Goal: Navigation & Orientation: Go to known website

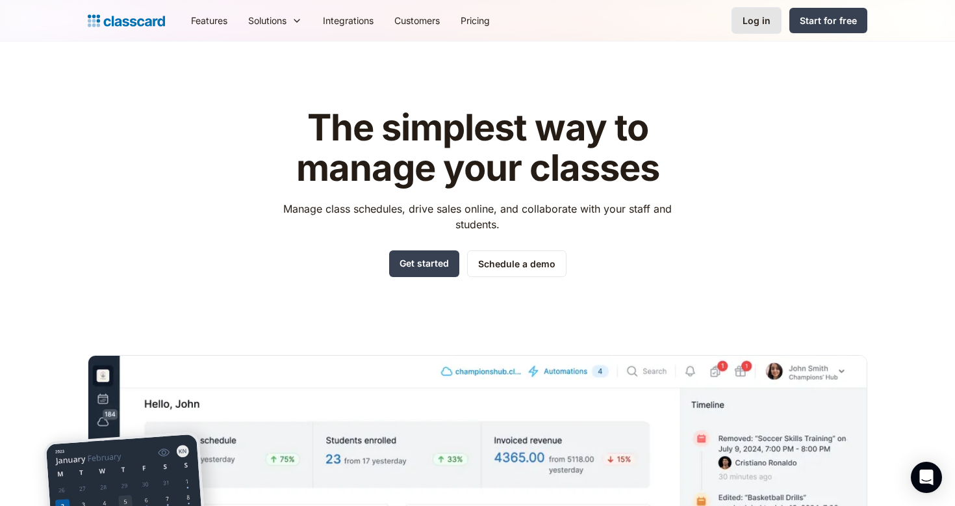
click at [767, 26] on div "Log in" at bounding box center [757, 21] width 28 height 14
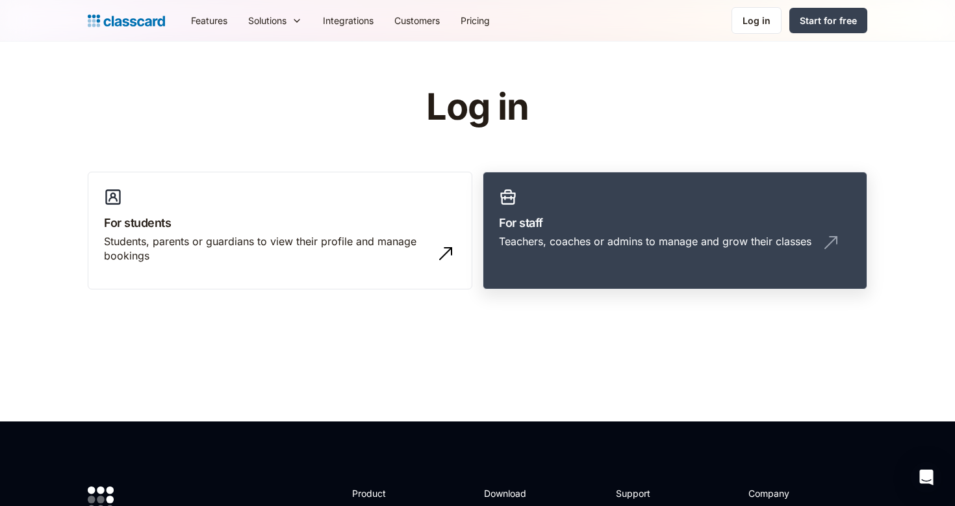
click at [721, 186] on link "For staff Teachers, coaches or admins to manage and grow their classes" at bounding box center [675, 231] width 385 height 118
